Goal: Find contact information: Find contact information

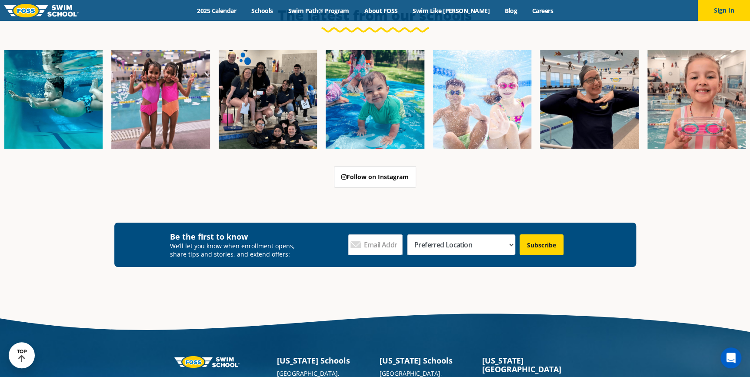
scroll to position [3204, 0]
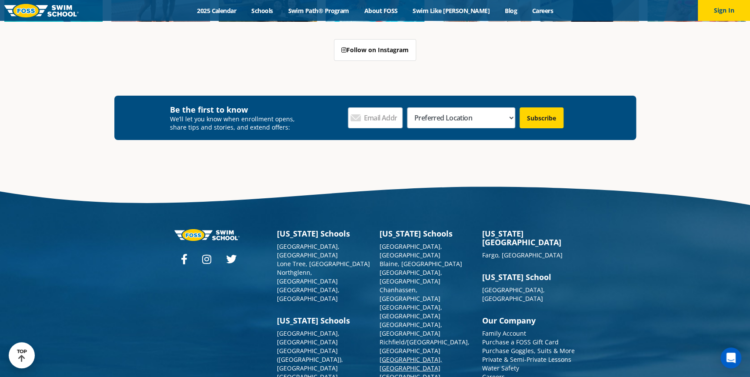
click at [396, 355] on link "[GEOGRAPHIC_DATA], [GEOGRAPHIC_DATA]" at bounding box center [411, 363] width 63 height 17
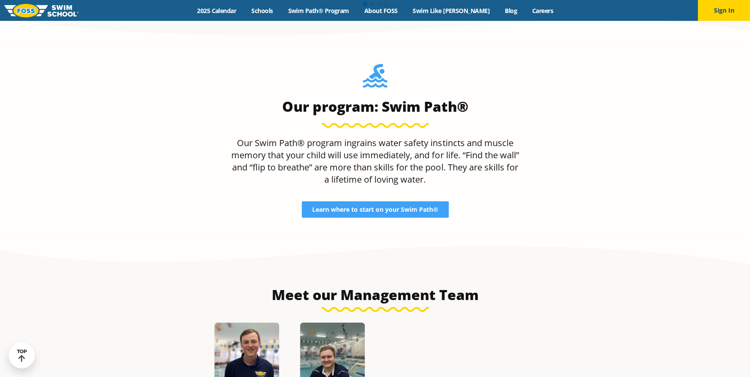
scroll to position [1186, 0]
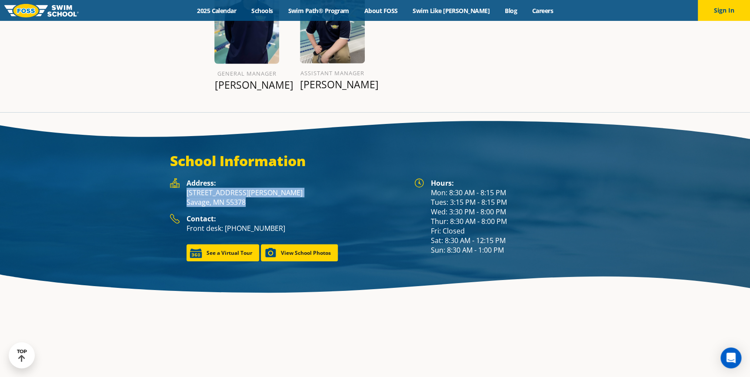
drag, startPoint x: 270, startPoint y: 191, endPoint x: 184, endPoint y: 180, distance: 86.7
click at [184, 180] on div "Address: [STREET_ADDRESS][PERSON_NAME]" at bounding box center [288, 196] width 236 height 36
copy p "[STREET_ADDRESS][PERSON_NAME]"
click at [234, 214] on div "Contact: Front desk: [PHONE_NUMBER]" at bounding box center [295, 227] width 219 height 26
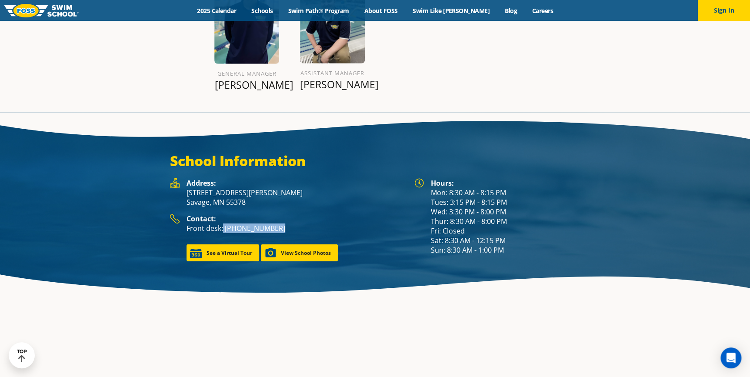
drag, startPoint x: 274, startPoint y: 219, endPoint x: 223, endPoint y: 216, distance: 50.9
click at [223, 223] on p "Front desk: [PHONE_NUMBER]" at bounding box center [295, 228] width 219 height 10
copy p "[PHONE_NUMBER]"
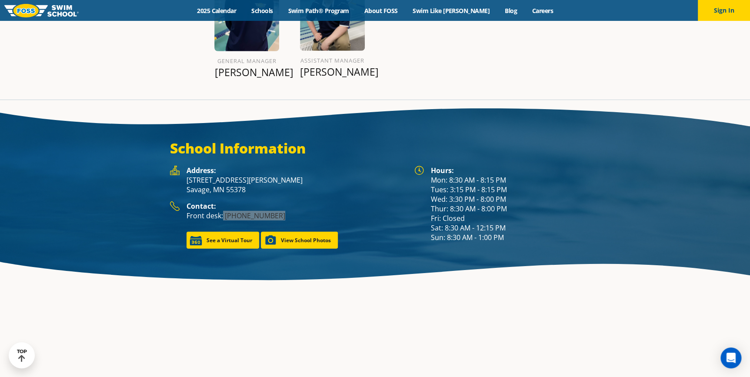
scroll to position [1161, 0]
